Goal: Navigation & Orientation: Find specific page/section

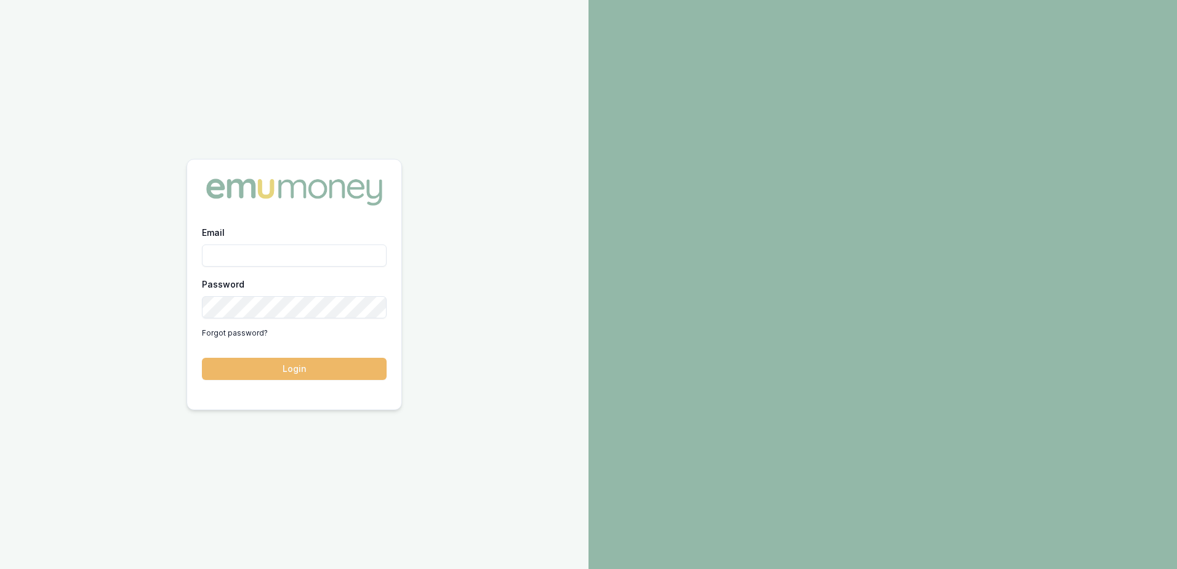
type input "[EMAIL_ADDRESS][DOMAIN_NAME]"
click at [300, 371] on button "Login" at bounding box center [294, 369] width 185 height 22
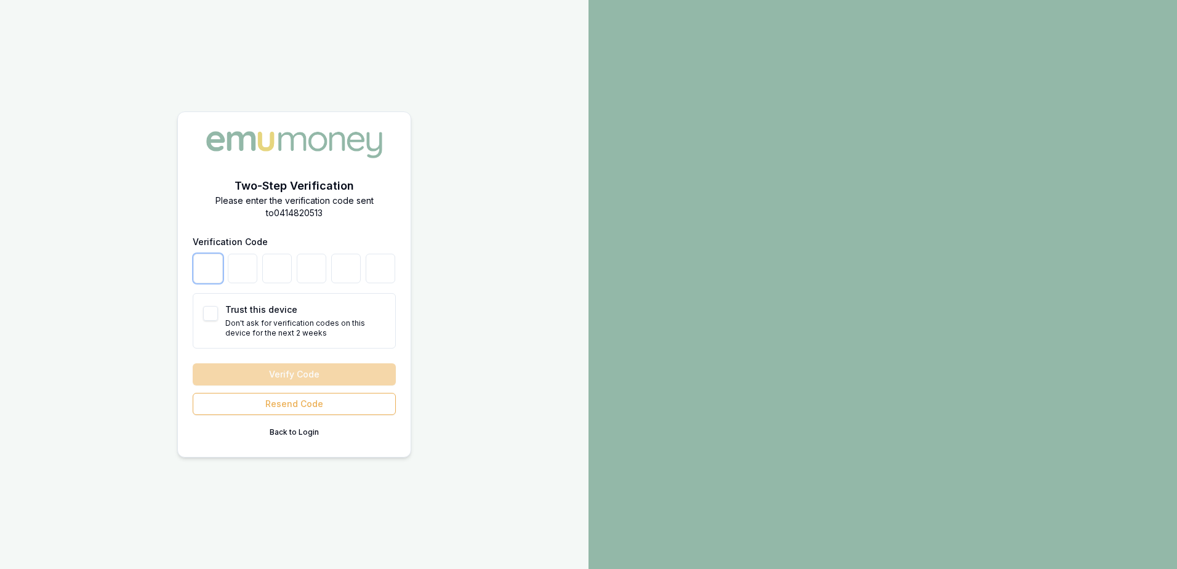
click at [209, 268] on input "number" at bounding box center [208, 269] width 30 height 30
type input "1"
type input "0"
type input "3"
type input "0"
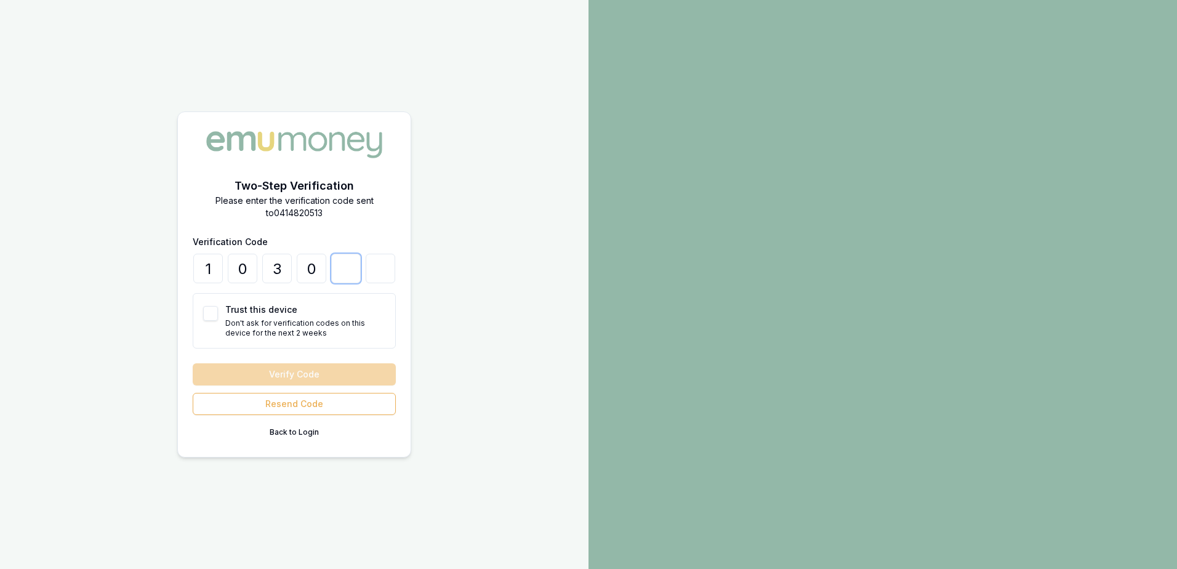
type input "6"
type input "0"
click at [304, 374] on button "Verify Code" at bounding box center [294, 374] width 203 height 22
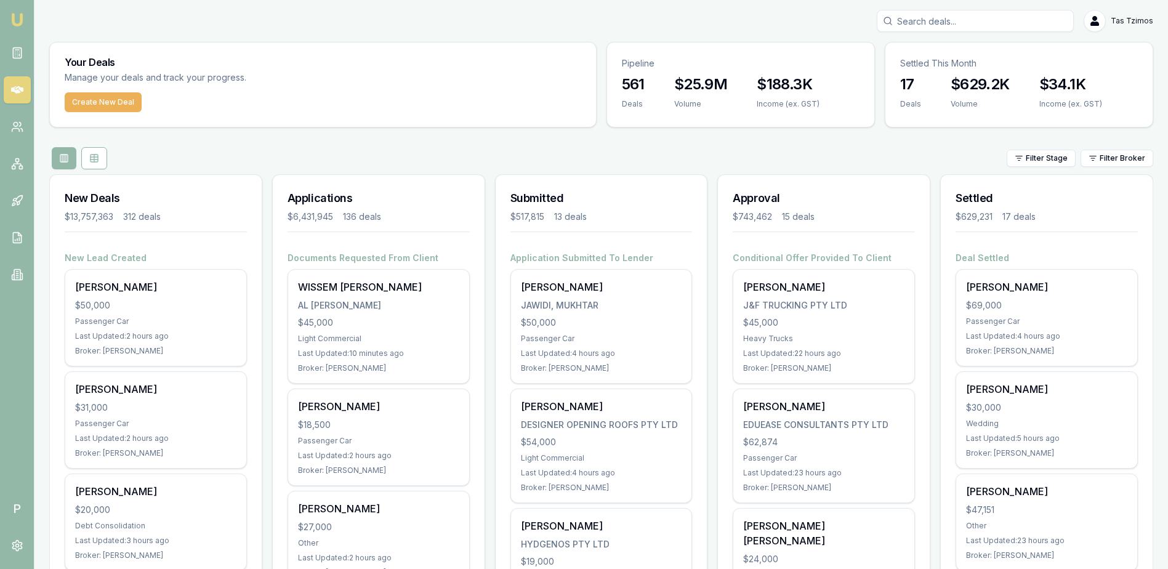
click at [15, 29] on link "Emu Broker" at bounding box center [17, 20] width 20 height 20
click at [14, 126] on circle at bounding box center [16, 125] width 4 height 4
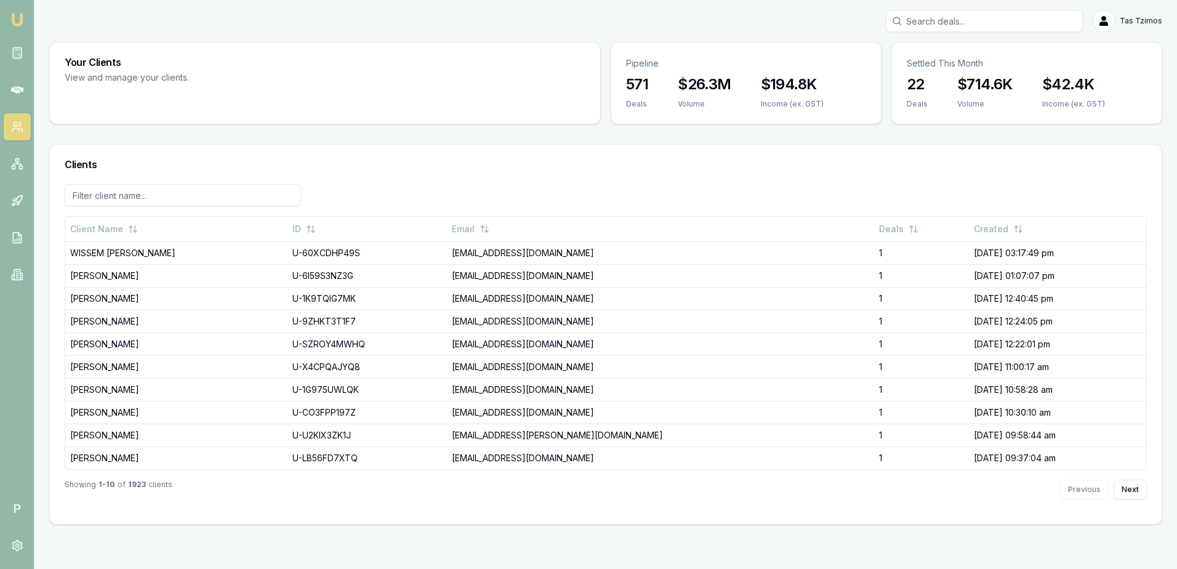
click at [12, 22] on img at bounding box center [17, 19] width 15 height 15
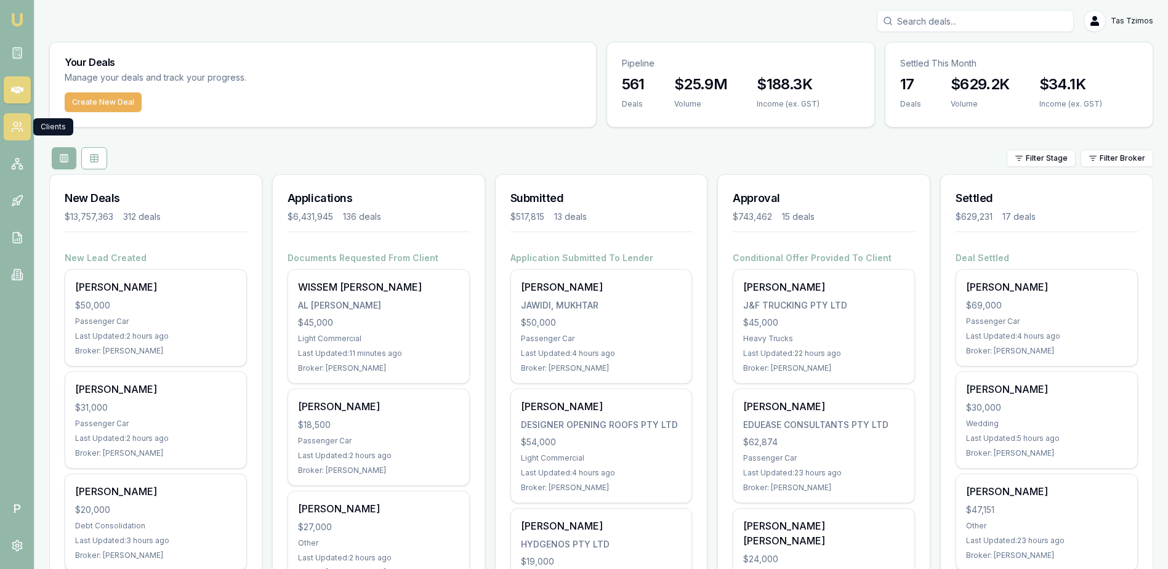
click at [17, 129] on icon at bounding box center [15, 130] width 7 height 3
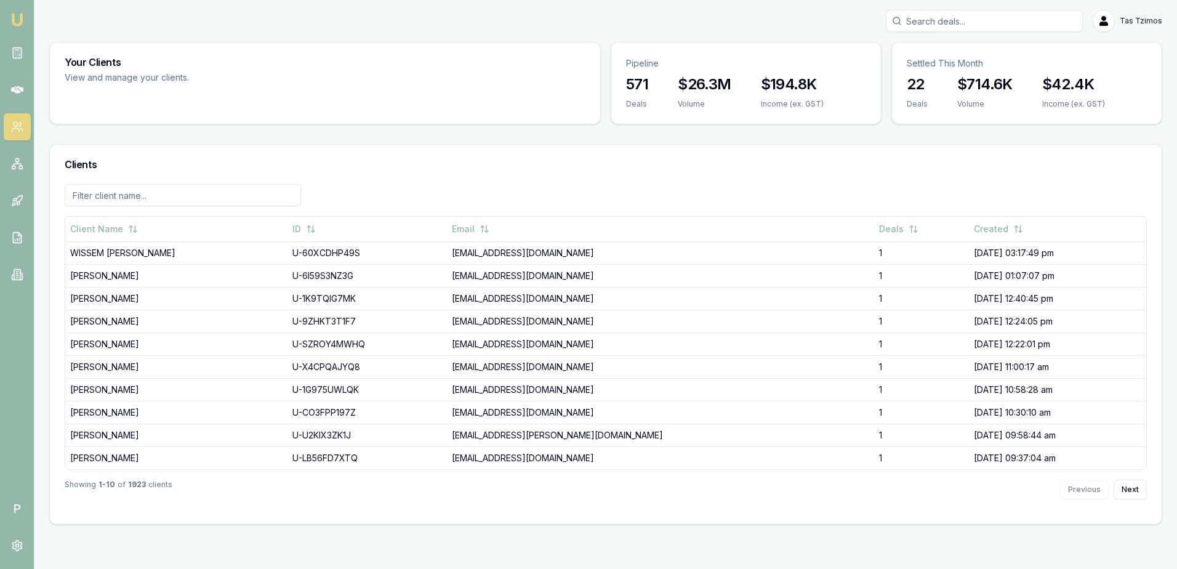
click at [29, 22] on nav "Emu Broker" at bounding box center [17, 149] width 34 height 298
click at [19, 20] on img at bounding box center [17, 19] width 15 height 15
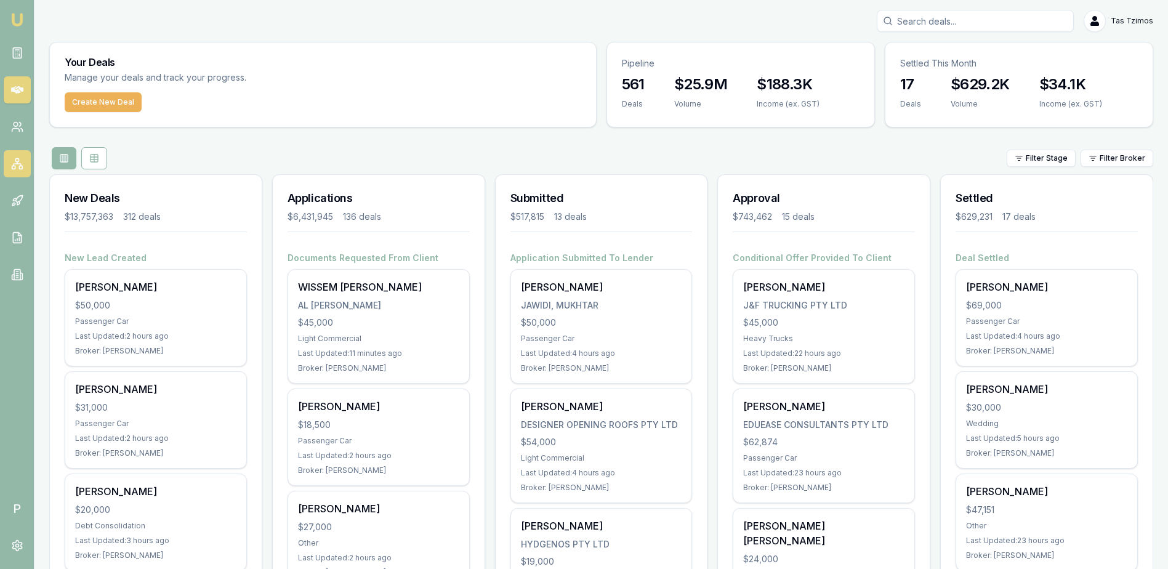
click at [20, 167] on icon at bounding box center [17, 164] width 12 height 12
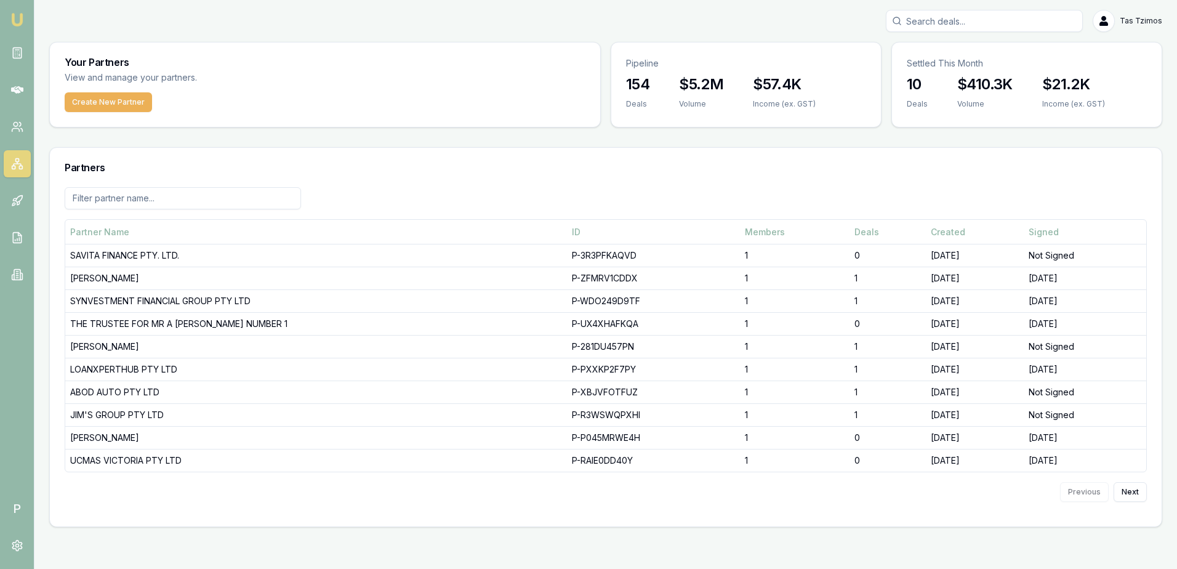
click at [17, 24] on img at bounding box center [17, 19] width 15 height 15
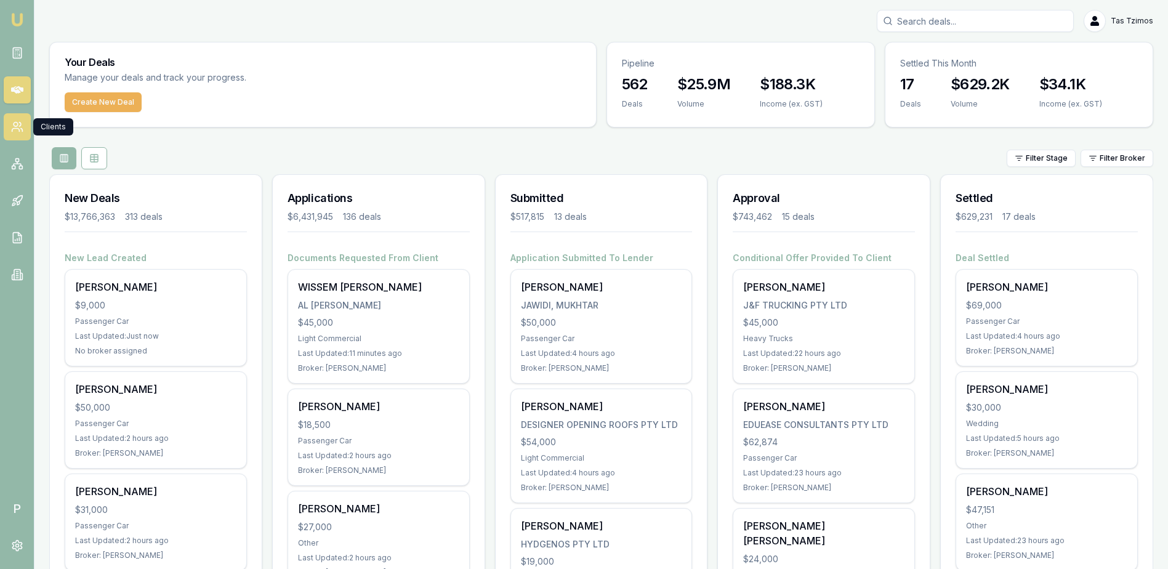
click at [19, 128] on icon at bounding box center [17, 127] width 12 height 12
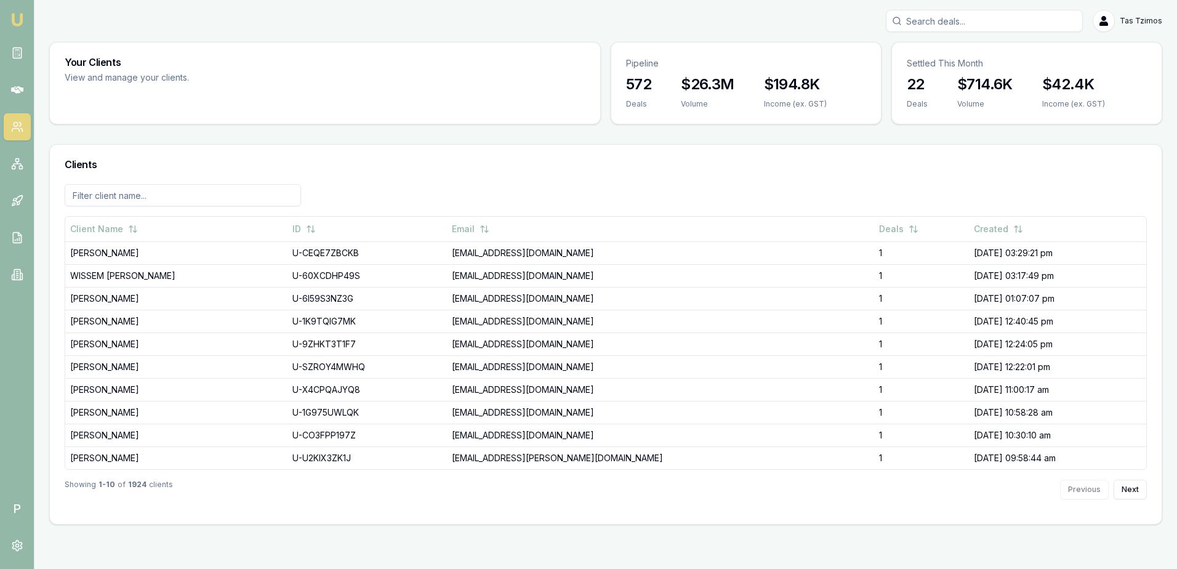
click at [20, 17] on img at bounding box center [17, 19] width 15 height 15
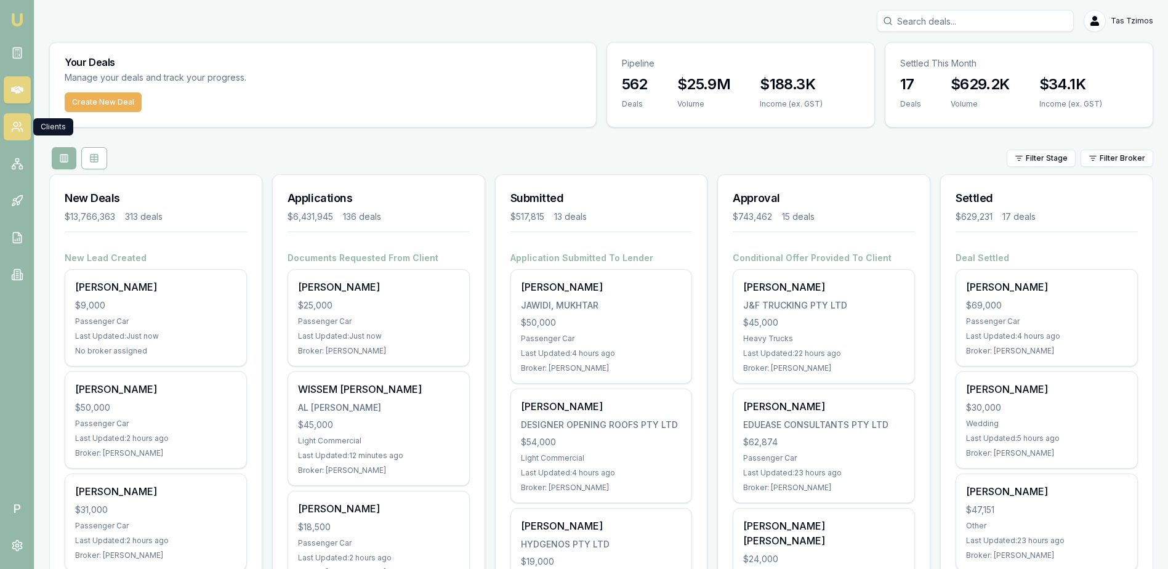
click at [22, 132] on icon at bounding box center [21, 130] width 2 height 3
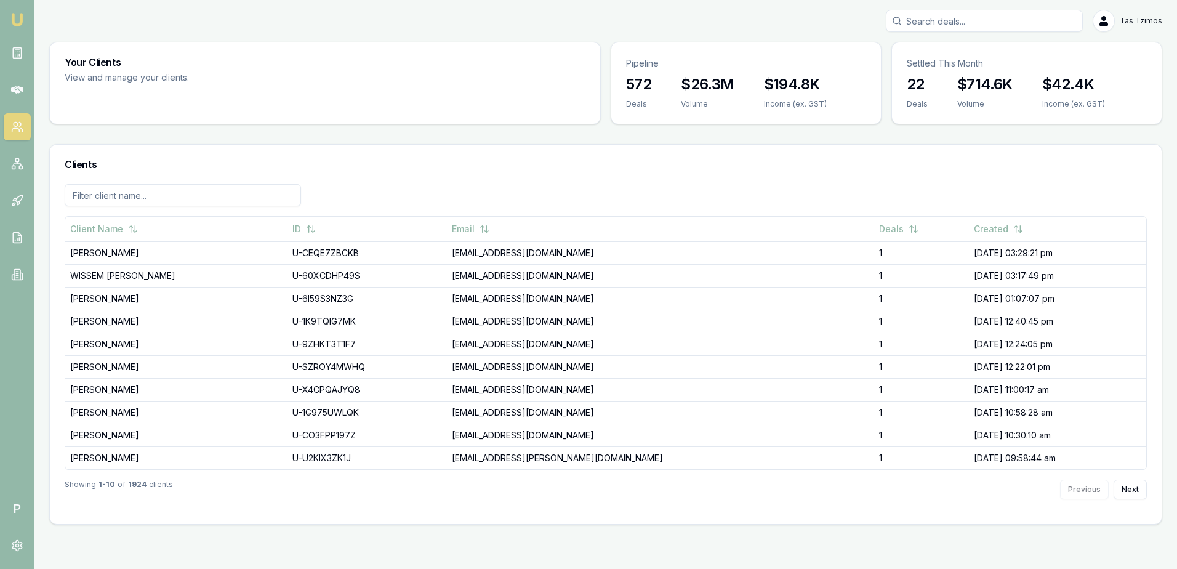
click at [22, 14] on img at bounding box center [17, 19] width 15 height 15
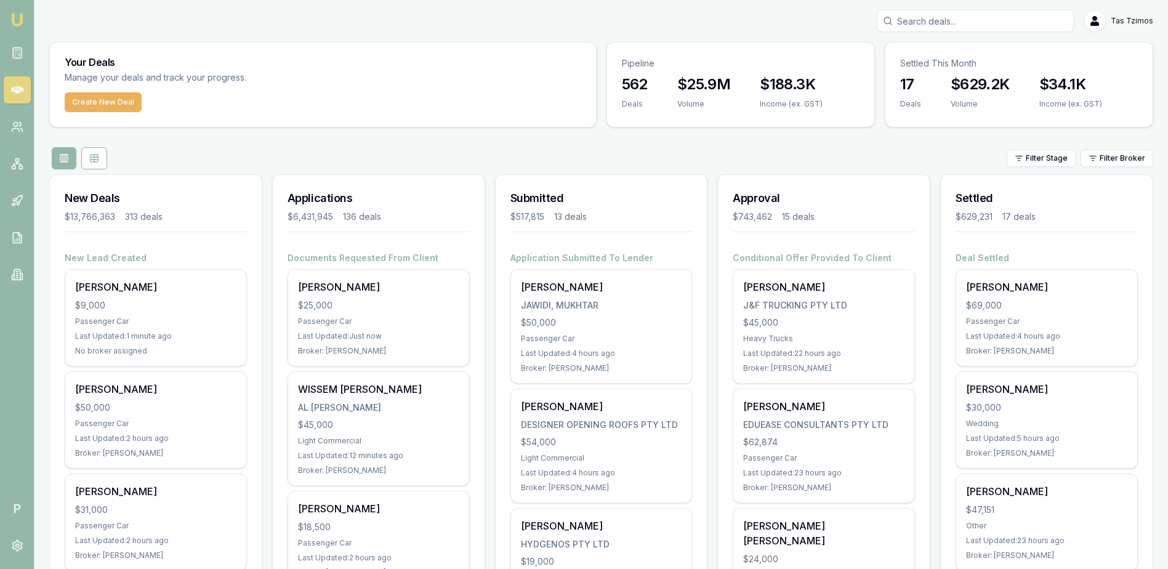
click at [18, 21] on img at bounding box center [17, 19] width 15 height 15
click at [22, 124] on icon at bounding box center [17, 127] width 12 height 12
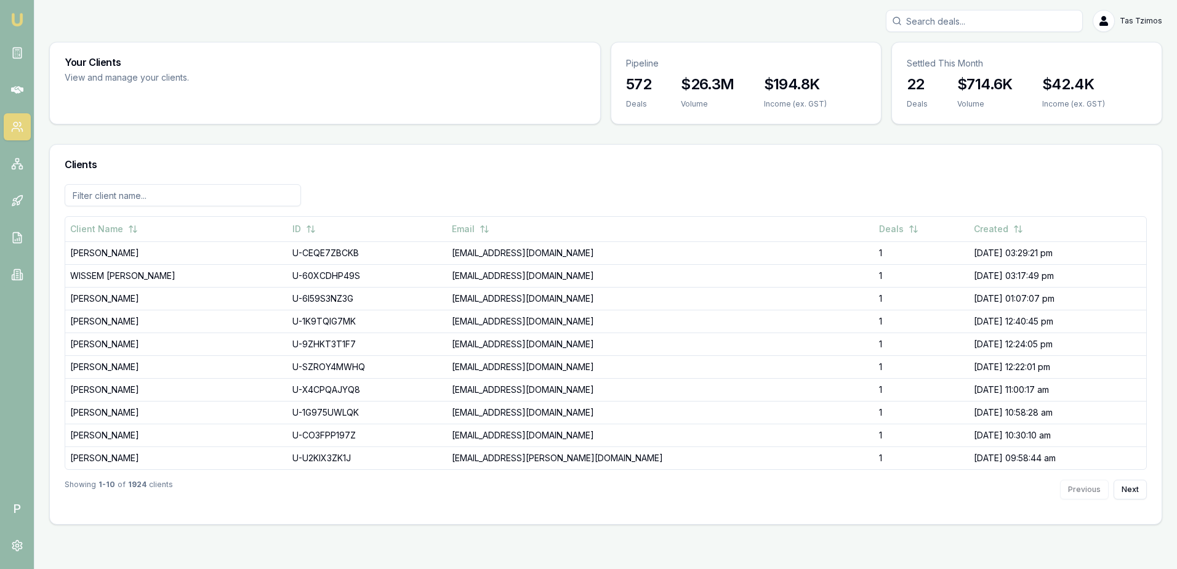
click at [0, 22] on html "Emu Broker P Tas Tzimos Toggle Menu Your Clients View and manage your clients. …" at bounding box center [588, 284] width 1177 height 569
